Goal: Use online tool/utility: Use online tool/utility

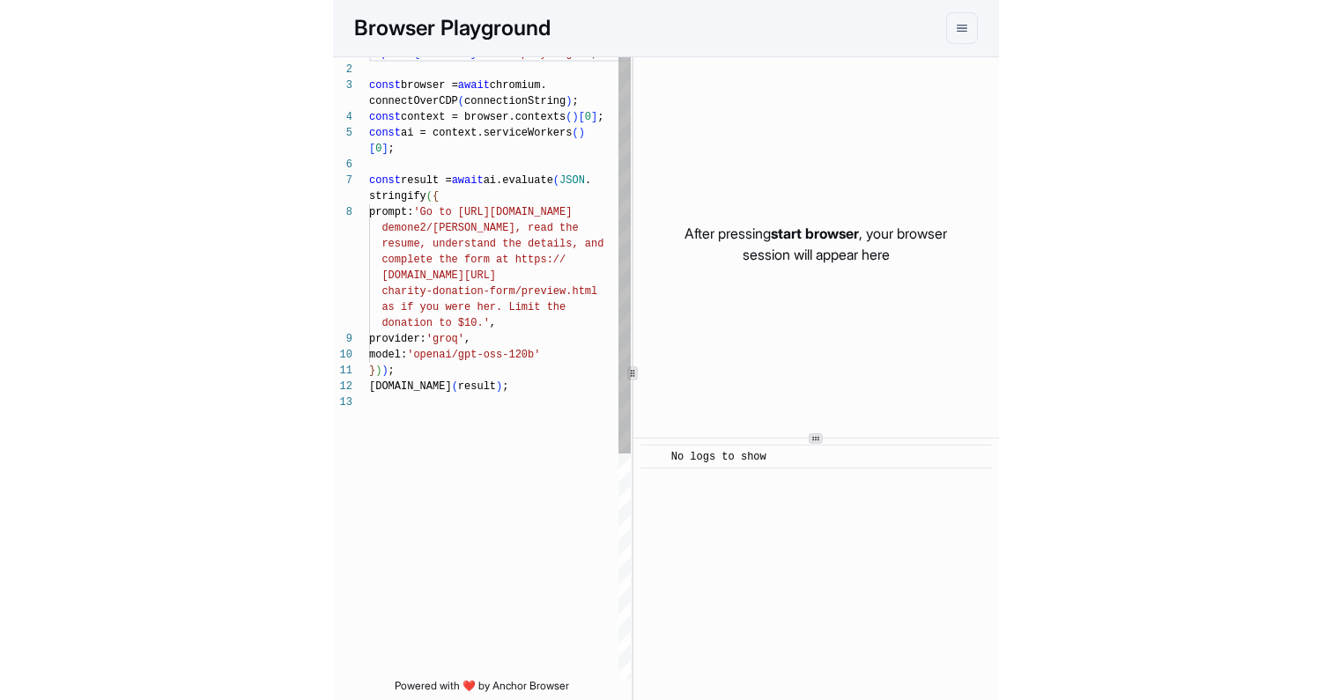
scroll to position [111, 0]
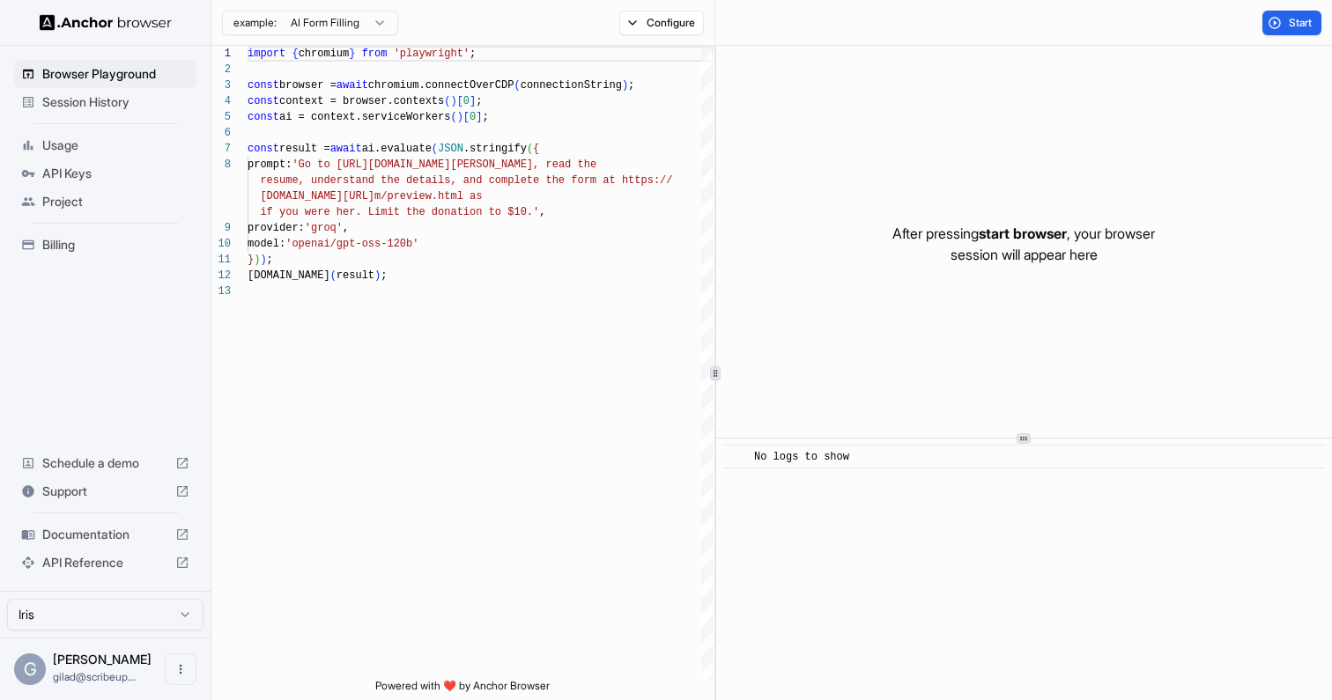
click at [358, 26] on html "Browser Playground Session History Usage API Keys Project Billing Schedule a de…" at bounding box center [666, 350] width 1332 height 700
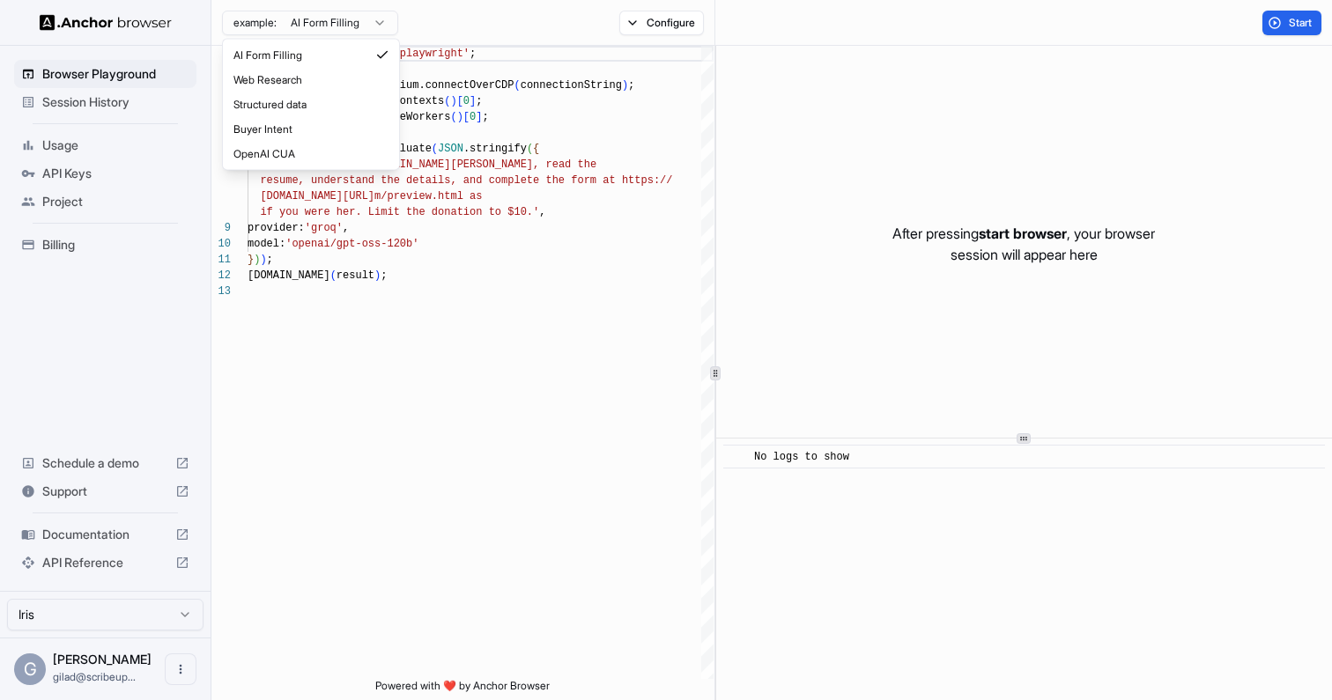
type textarea "**********"
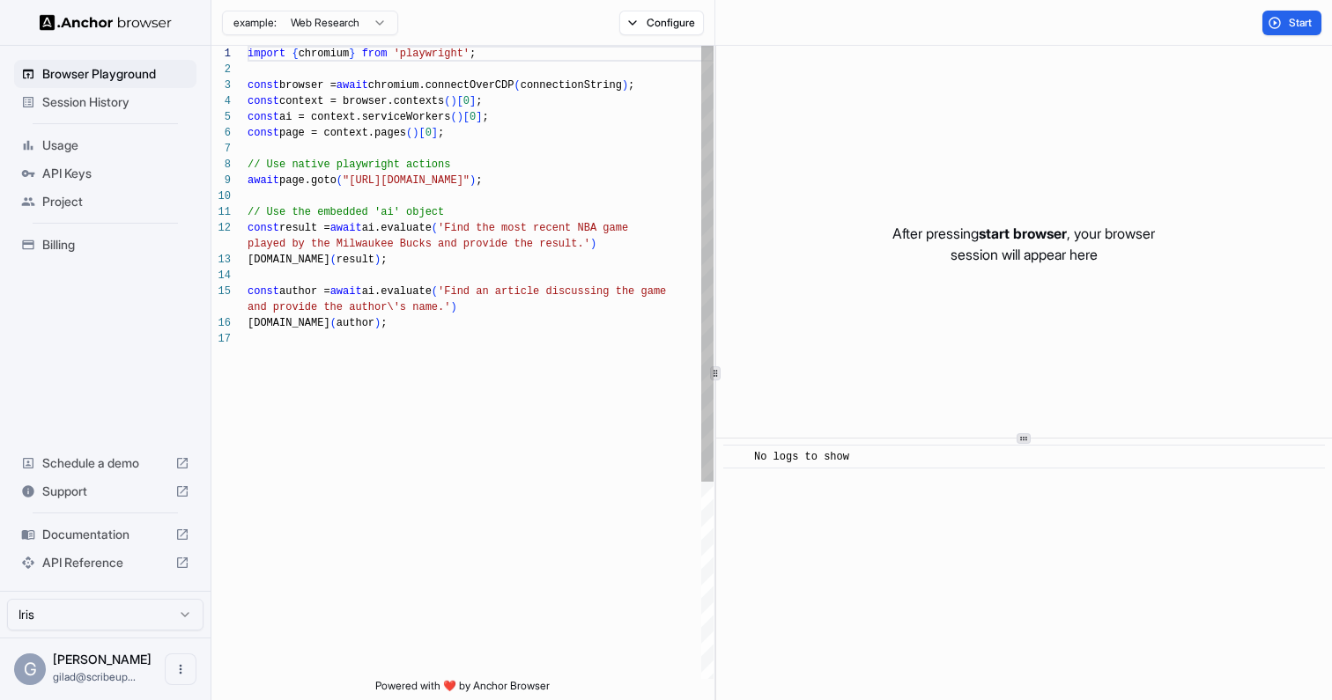
scroll to position [127, 0]
drag, startPoint x: 544, startPoint y: 183, endPoint x: 354, endPoint y: 181, distance: 190.2
click at [354, 181] on div "import { chromium } from 'playwright' ; const browser = await chromium.connectO…" at bounding box center [480, 505] width 466 height 919
drag, startPoint x: 380, startPoint y: 232, endPoint x: 424, endPoint y: 338, distance: 115.3
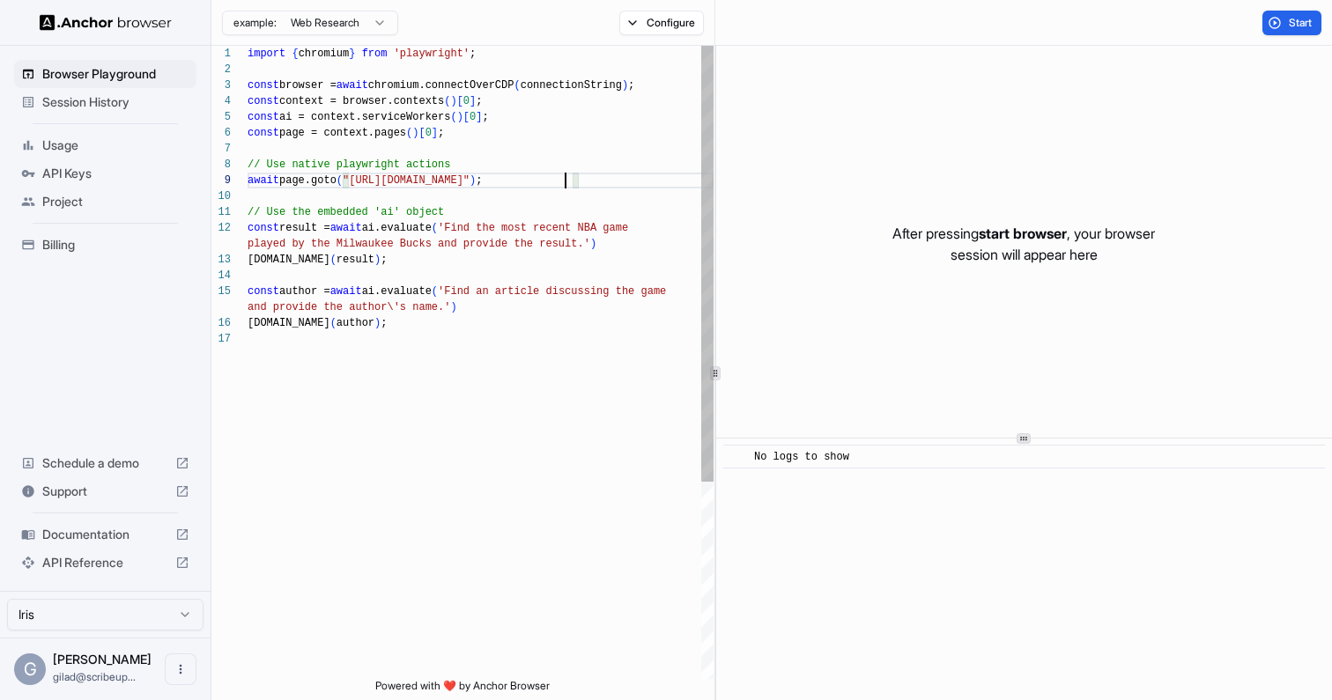
click at [424, 338] on div "import { chromium } from 'playwright' ; const browser = await chromium.connectO…" at bounding box center [480, 505] width 466 height 919
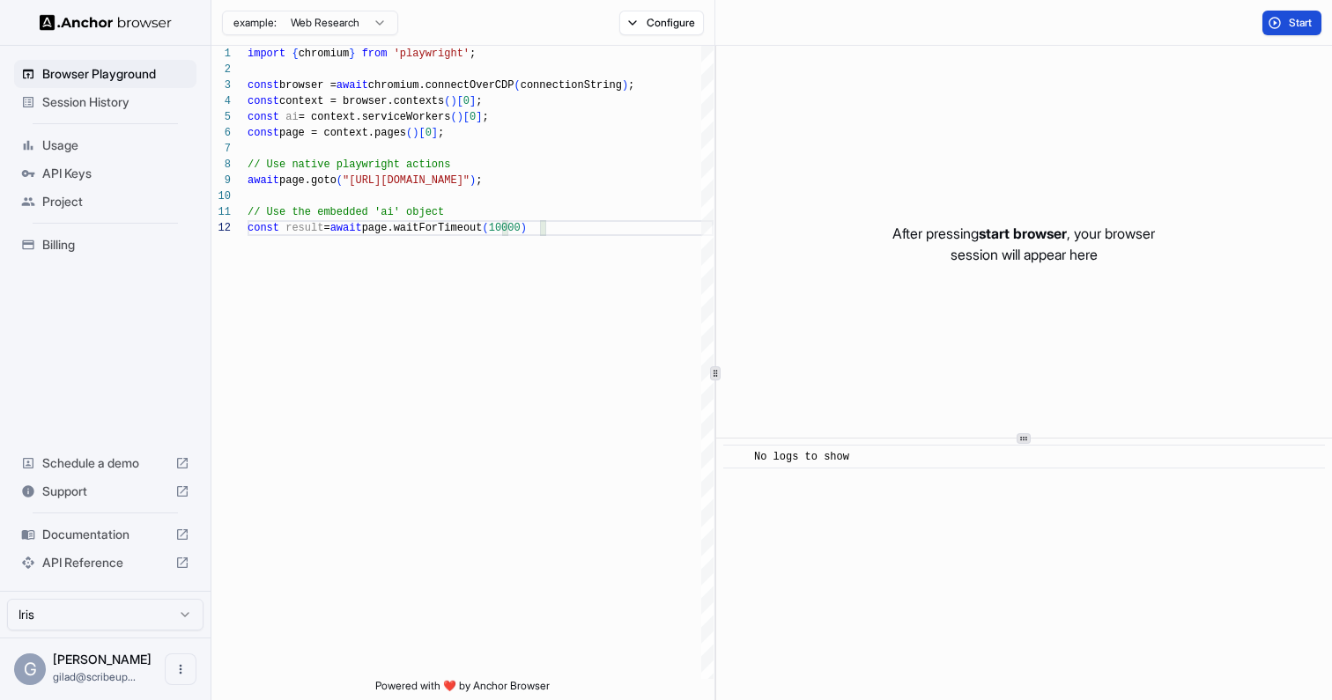
click at [1306, 28] on span "Start" at bounding box center [1301, 23] width 25 height 14
type textarea "**********"
click at [710, 367] on div at bounding box center [715, 373] width 11 height 14
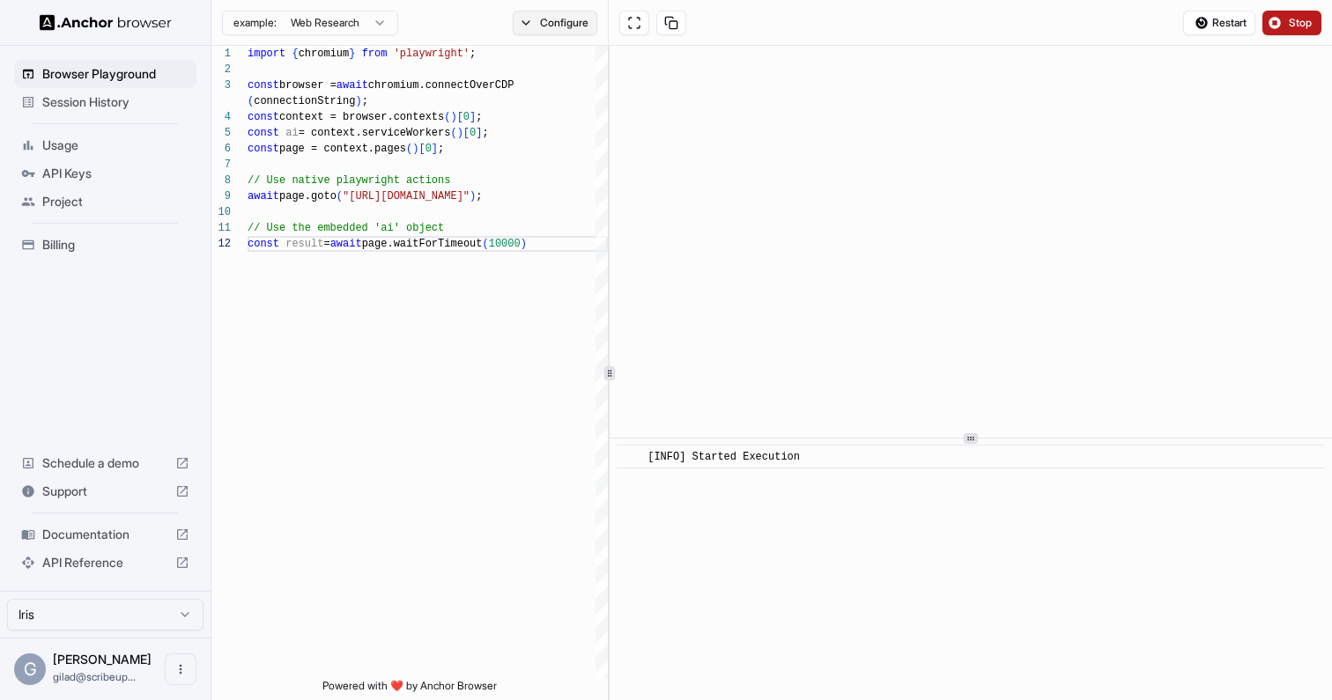
click at [534, 18] on button "Configure" at bounding box center [555, 23] width 85 height 25
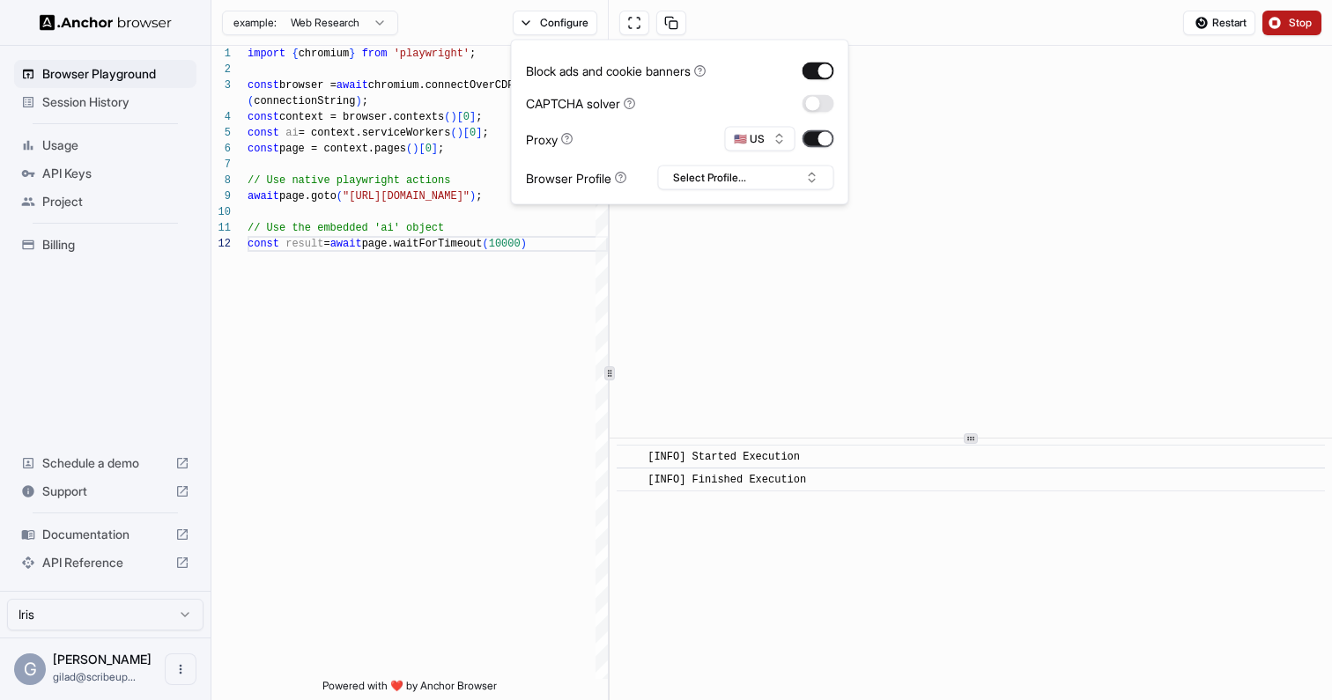
click at [823, 139] on button "button" at bounding box center [818, 139] width 32 height 18
click at [1226, 27] on span "Restart" at bounding box center [1229, 23] width 34 height 14
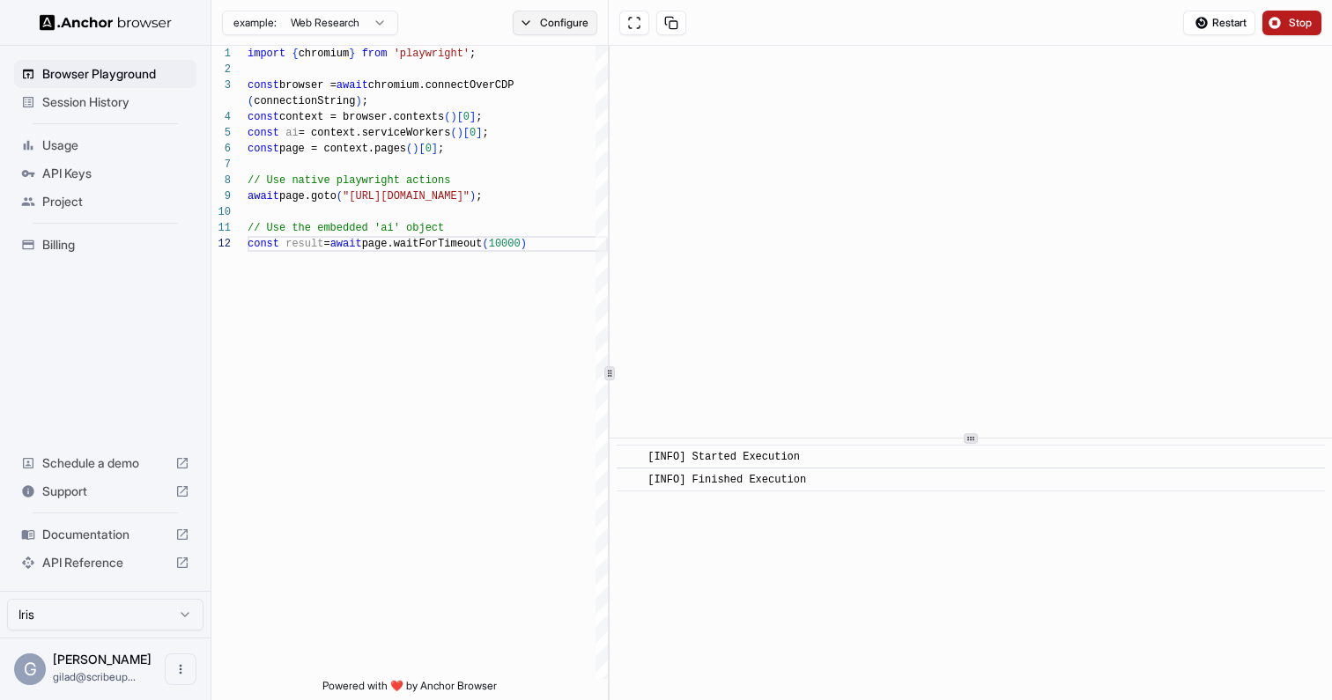
click at [592, 21] on button "Configure" at bounding box center [555, 23] width 85 height 25
click at [827, 132] on button "button" at bounding box center [818, 139] width 32 height 18
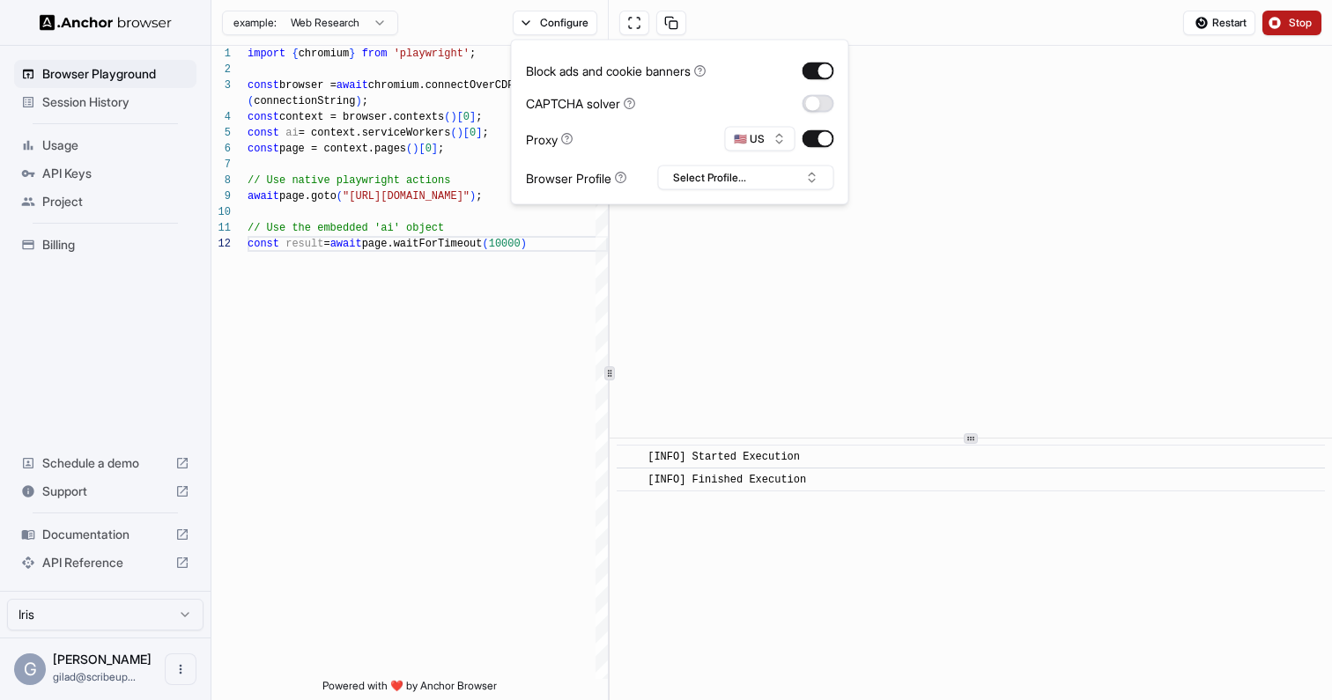
click at [823, 107] on button "button" at bounding box center [818, 103] width 32 height 18
click at [769, 151] on button "🇺🇸 US" at bounding box center [760, 139] width 70 height 25
click at [777, 172] on button "Select Profile..." at bounding box center [746, 178] width 176 height 25
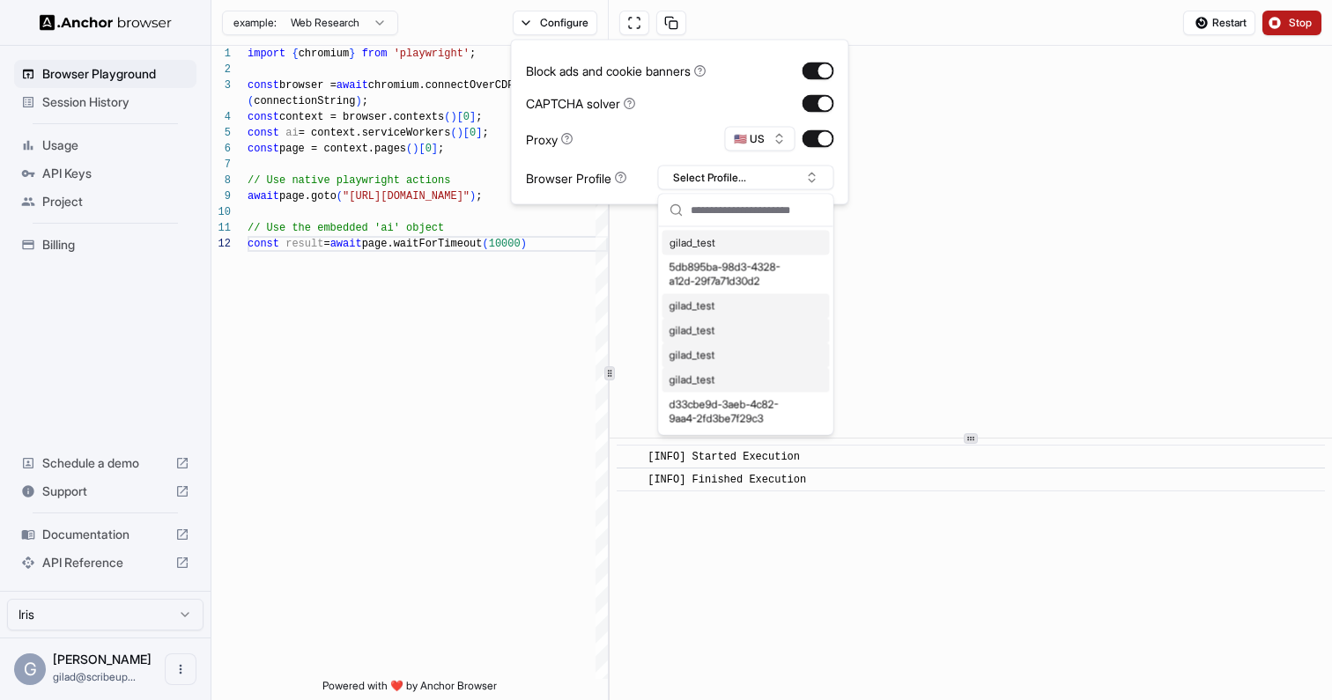
click at [700, 121] on div "Block ads and cookie banners CAPTCHA solver Proxy 🇺🇸 US Browser Profile Select …" at bounding box center [680, 123] width 308 height 136
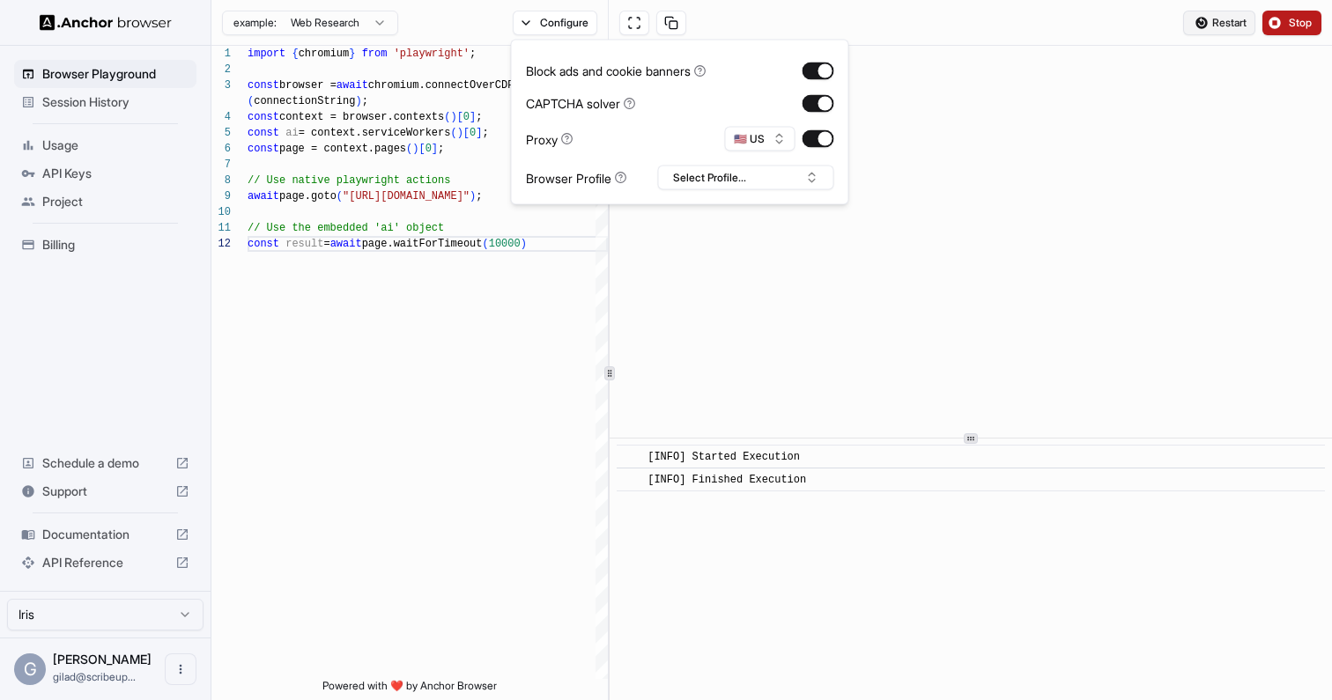
click at [1230, 18] on span "Restart" at bounding box center [1229, 23] width 34 height 14
